Goal: Obtain resource: Download file/media

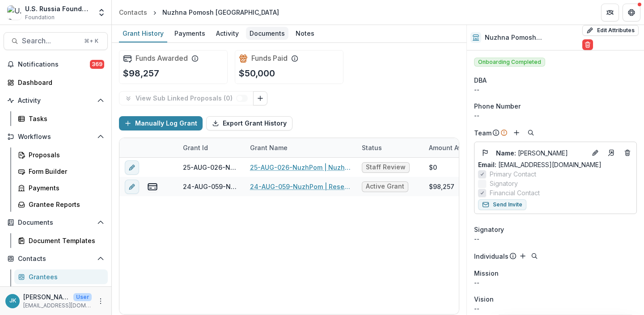
click at [260, 37] on div "Documents" at bounding box center [267, 33] width 43 height 13
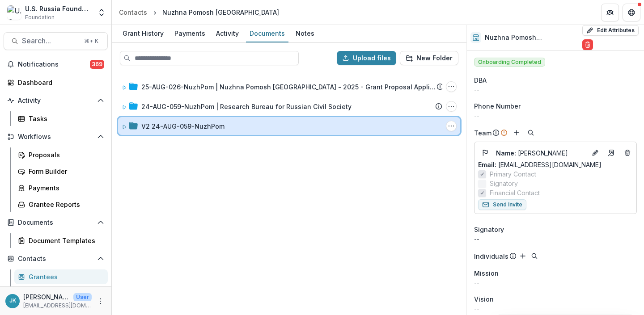
click at [128, 125] on div at bounding box center [130, 126] width 16 height 9
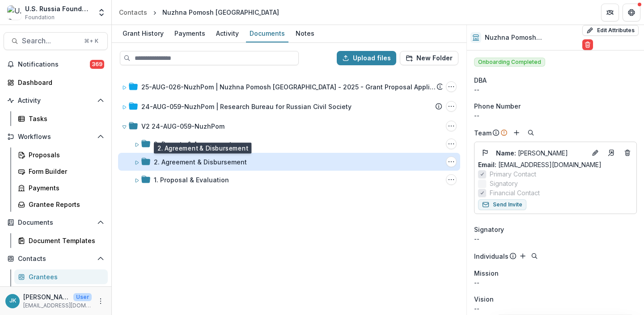
click at [169, 162] on div "2. Agreement & Disbursement" at bounding box center [200, 161] width 93 height 9
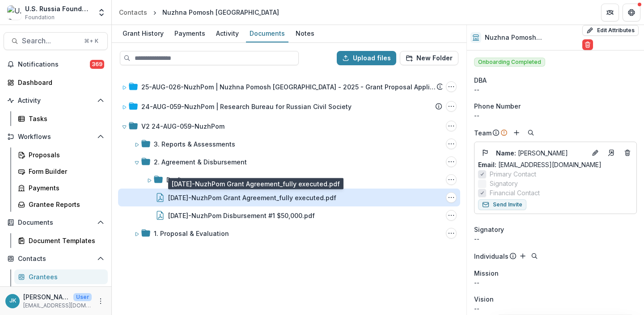
click at [184, 199] on div "24-AUG-59-NuzhPom Grant Agreement_fully executed.pdf" at bounding box center [252, 197] width 168 height 9
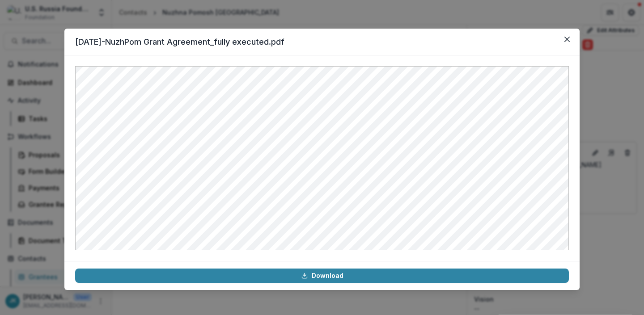
click at [263, 23] on div "24-AUG-59-NuzhPom Grant Agreement_fully executed.pdf Download" at bounding box center [322, 157] width 644 height 315
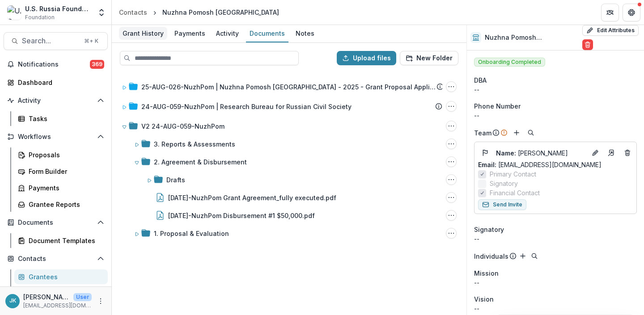
click at [137, 38] on div "Grant History" at bounding box center [143, 33] width 48 height 13
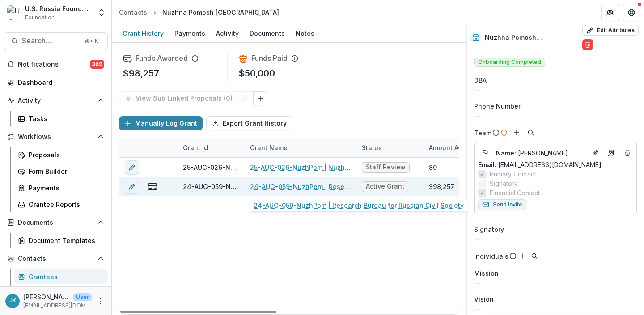
click at [267, 190] on link "24-AUG-059-NuzhPom | Research Bureau for Russian Civil Society" at bounding box center [300, 186] width 101 height 9
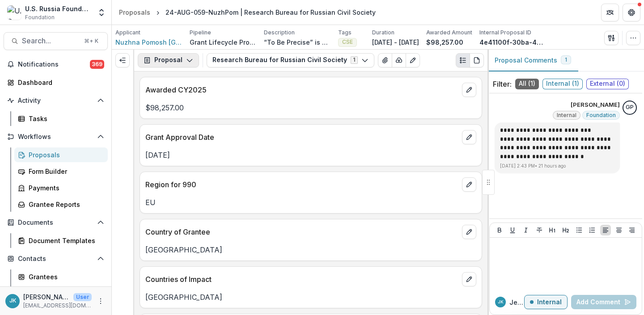
click at [163, 58] on button "Proposal" at bounding box center [168, 60] width 61 height 14
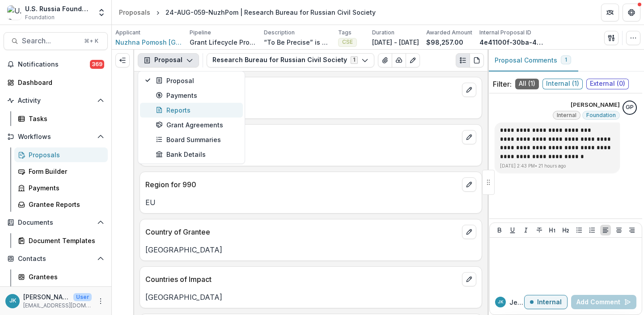
click at [187, 110] on div "Reports" at bounding box center [197, 110] width 82 height 9
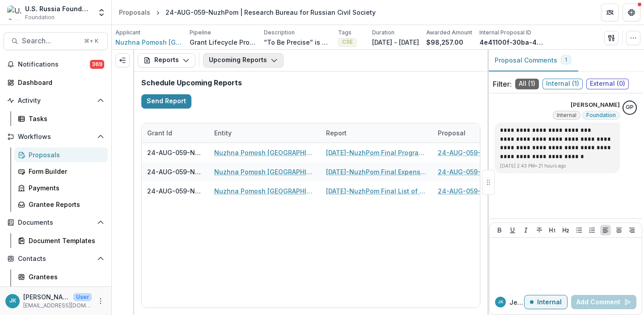
click at [217, 63] on button "Upcoming Reports" at bounding box center [243, 60] width 81 height 14
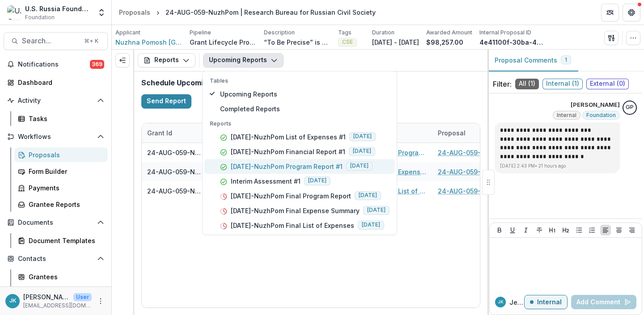
click at [238, 169] on p "[DATE]-NuzhPom Program Report #1" at bounding box center [287, 166] width 112 height 9
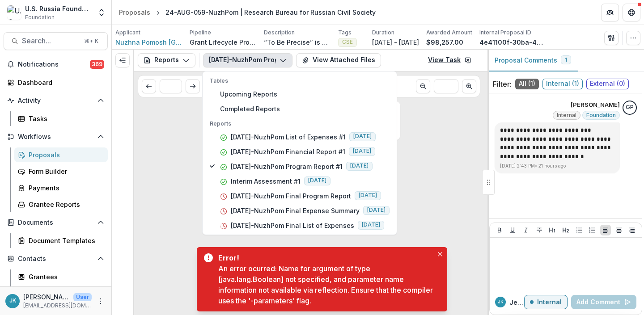
click at [438, 64] on link "View Task" at bounding box center [450, 60] width 54 height 14
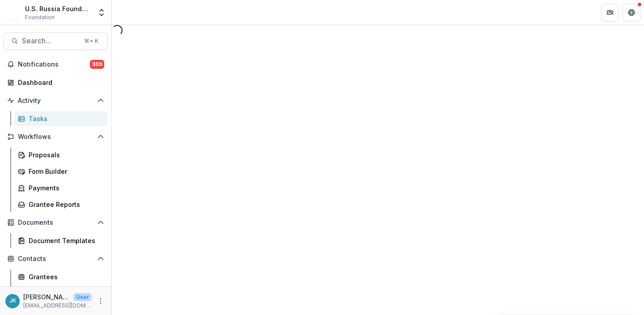
select select "********"
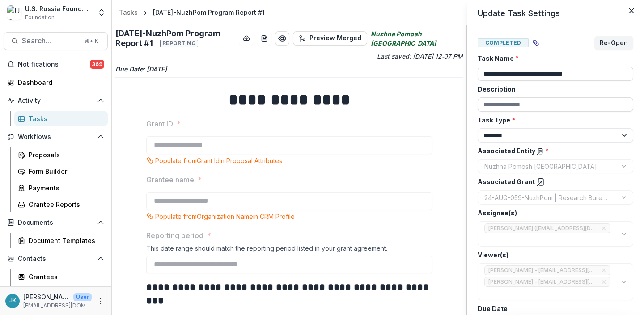
click at [418, 140] on div "**********" at bounding box center [322, 157] width 644 height 315
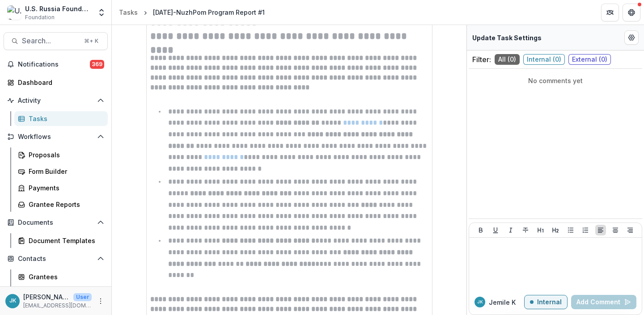
scroll to position [703, 0]
